Goal: Connect with others: Connect with others

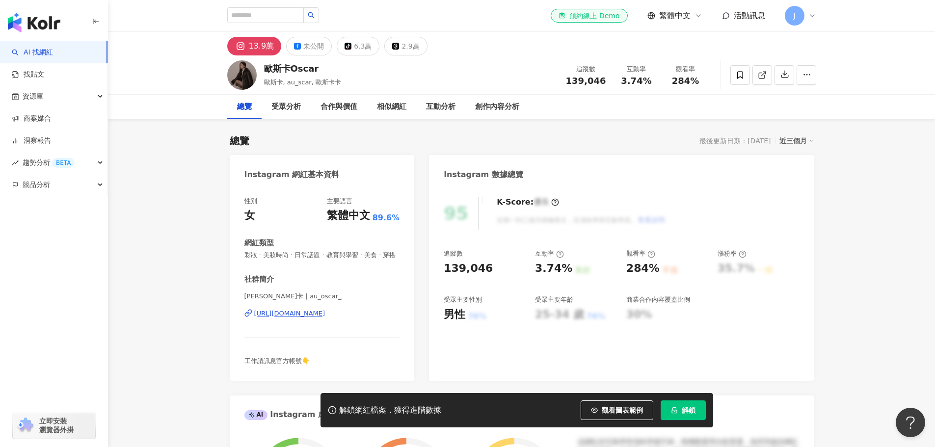
drag, startPoint x: 304, startPoint y: 322, endPoint x: 432, endPoint y: 12, distance: 335.5
click at [304, 318] on div "https://www.instagram.com/au_oscar_/" at bounding box center [289, 313] width 71 height 9
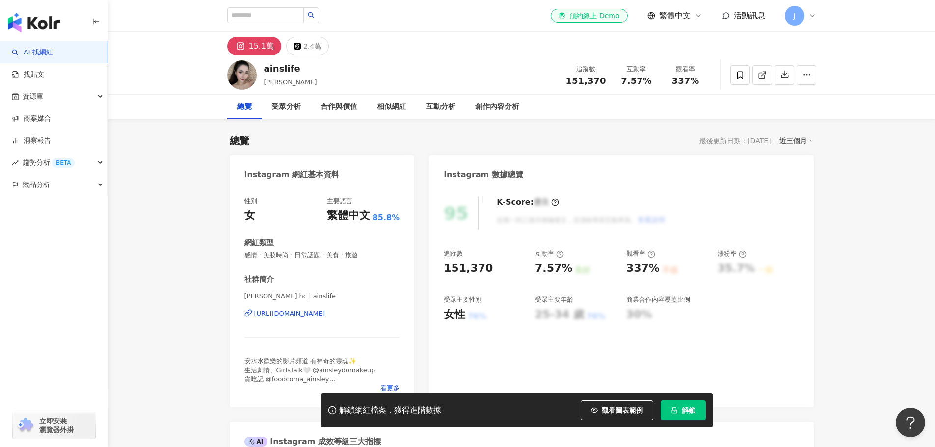
click at [299, 311] on div "https://www.instagram.com/ainslife/" at bounding box center [289, 313] width 71 height 9
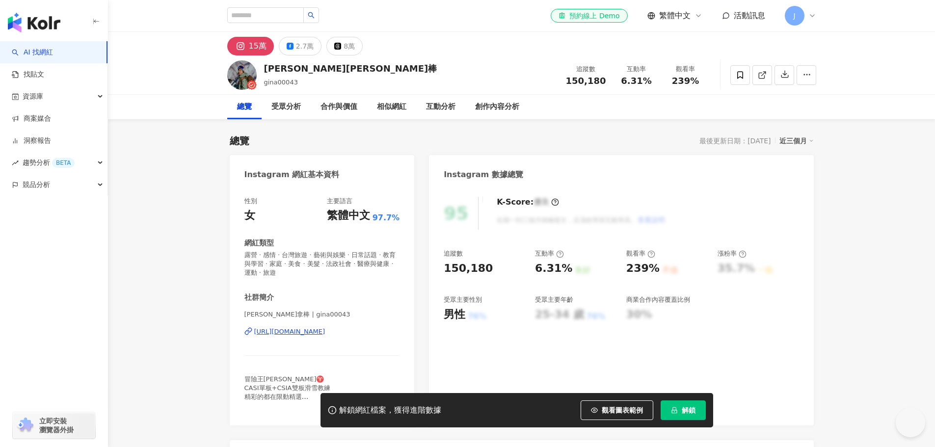
click at [304, 328] on div "https://www.instagram.com/gina00043/" at bounding box center [289, 331] width 71 height 9
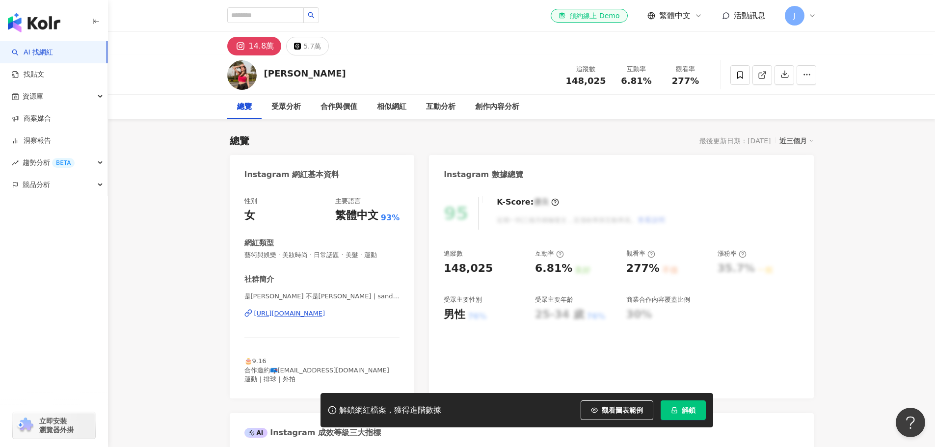
drag, startPoint x: 296, startPoint y: 290, endPoint x: 295, endPoint y: 314, distance: 24.5
click at [295, 314] on div "https://www.instagram.com/sandy33_916/" at bounding box center [289, 313] width 71 height 9
click at [735, 72] on icon at bounding box center [739, 75] width 9 height 9
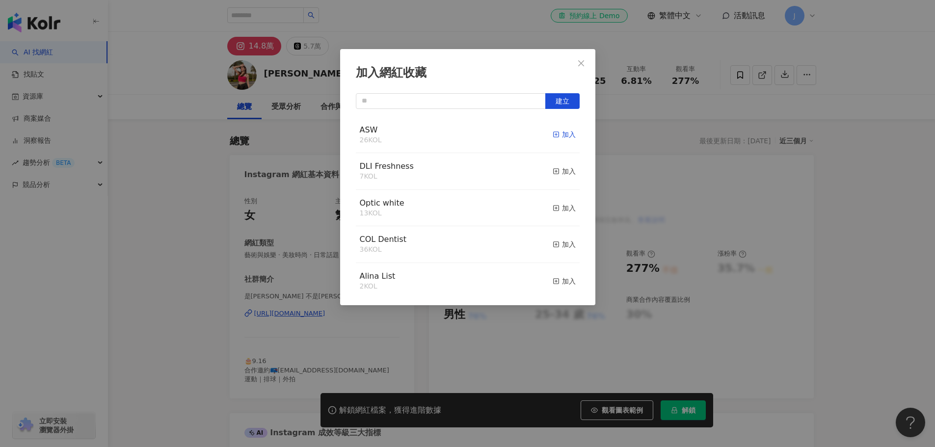
click at [557, 134] on div "加入" at bounding box center [563, 134] width 23 height 11
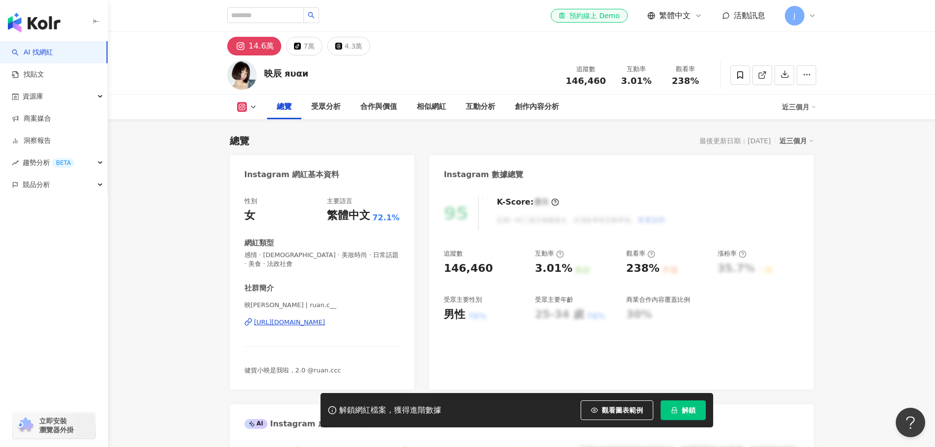
click at [297, 323] on div "[URL][DOMAIN_NAME]" at bounding box center [289, 322] width 71 height 9
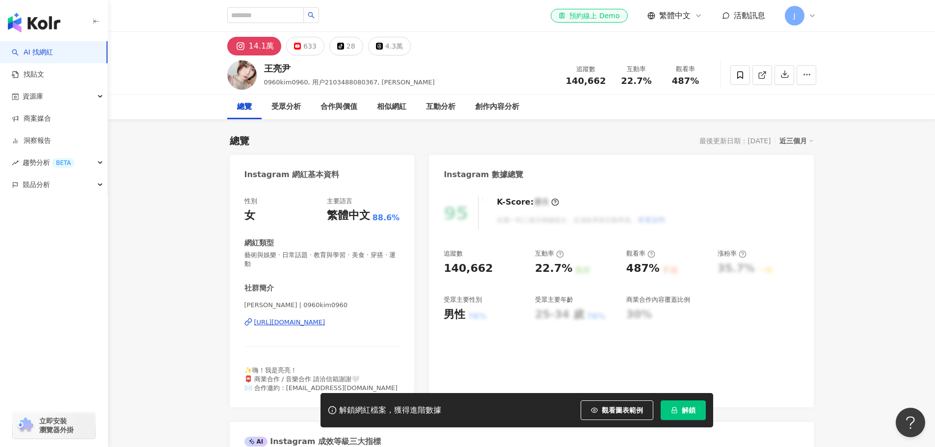
drag, startPoint x: 312, startPoint y: 227, endPoint x: 343, endPoint y: 292, distance: 72.4
click at [293, 321] on div "[URL][DOMAIN_NAME]" at bounding box center [289, 322] width 71 height 9
click at [742, 73] on icon at bounding box center [740, 74] width 6 height 7
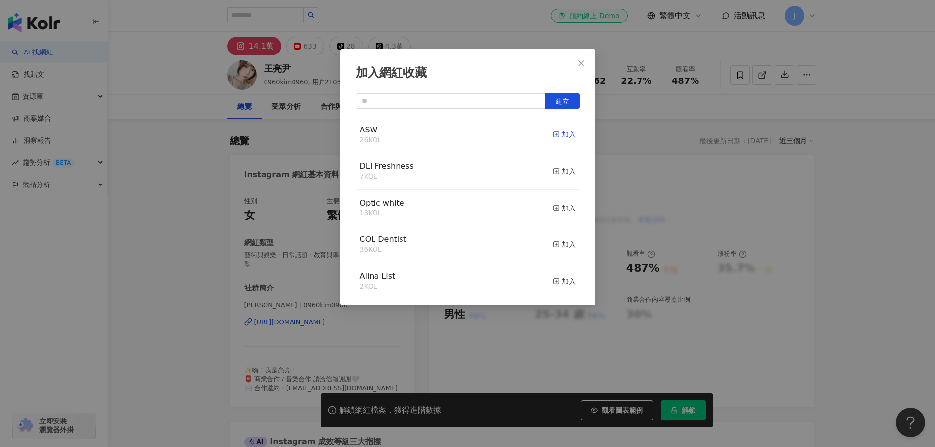
click at [559, 138] on div "加入" at bounding box center [563, 134] width 23 height 11
click at [579, 62] on icon "close" at bounding box center [581, 63] width 8 height 8
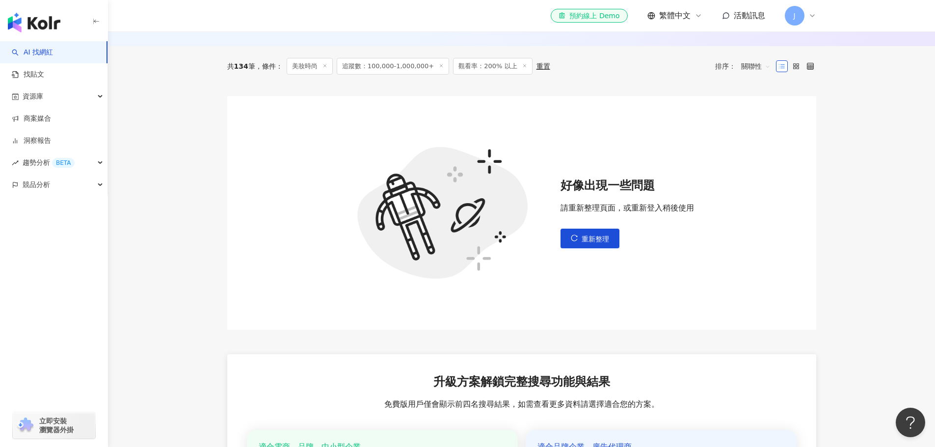
scroll to position [346, 0]
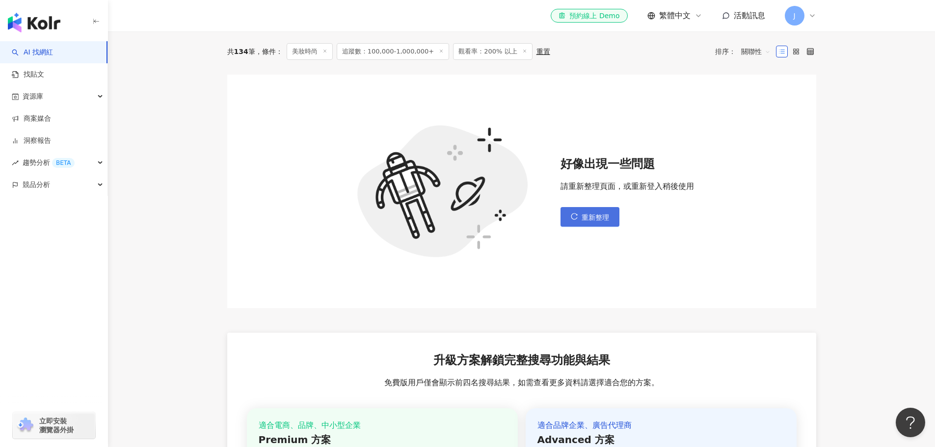
click at [592, 218] on button "重新整理" at bounding box center [589, 217] width 59 height 20
